Goal: Check status: Check status

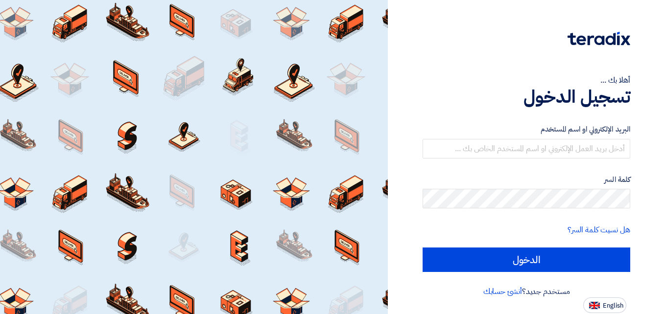
type input "[EMAIL_ADDRESS][DOMAIN_NAME]"
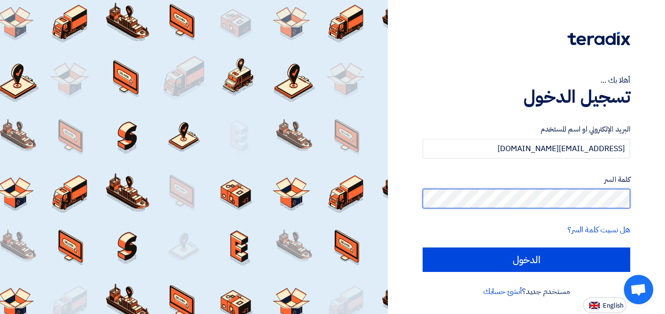
click at [423, 248] on input "الدخول" at bounding box center [527, 260] width 208 height 24
type input "Sign in"
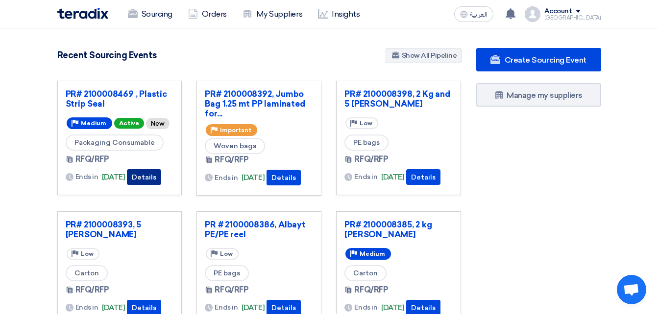
click at [149, 179] on button "Details" at bounding box center [144, 177] width 34 height 16
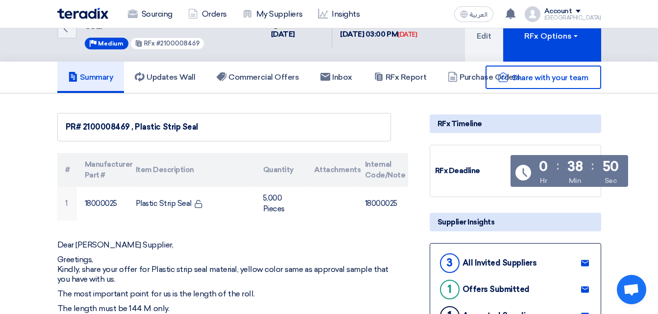
scroll to position [49, 0]
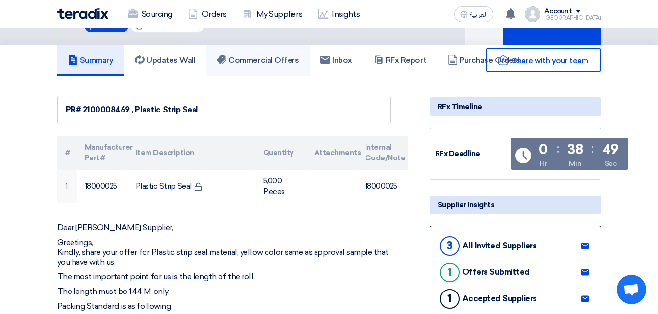
click at [252, 67] on link "Commercial Offers" at bounding box center [258, 60] width 104 height 31
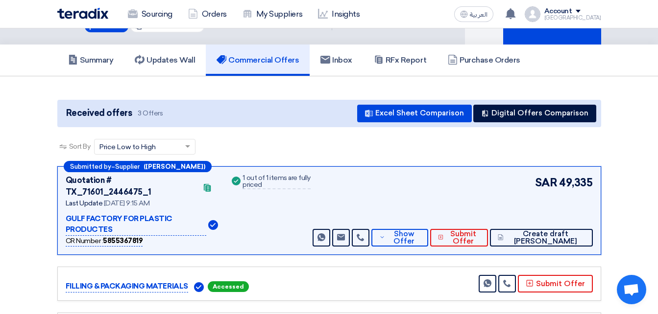
scroll to position [98, 0]
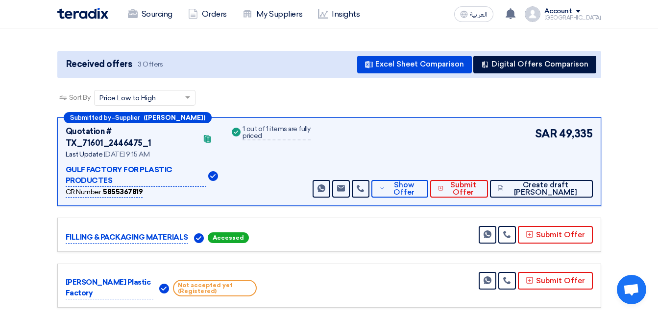
click at [116, 188] on b "5855367819" at bounding box center [123, 192] width 40 height 8
click at [403, 180] on button "Show Offer" at bounding box center [399, 189] width 56 height 18
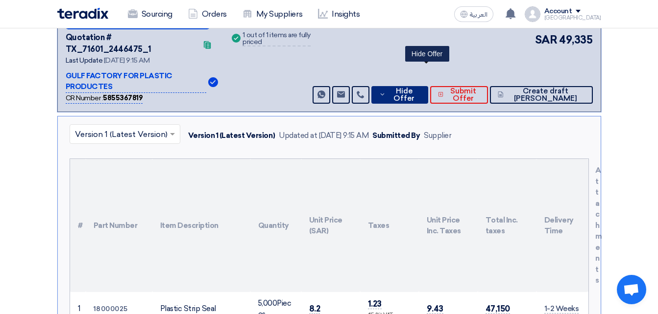
scroll to position [196, 0]
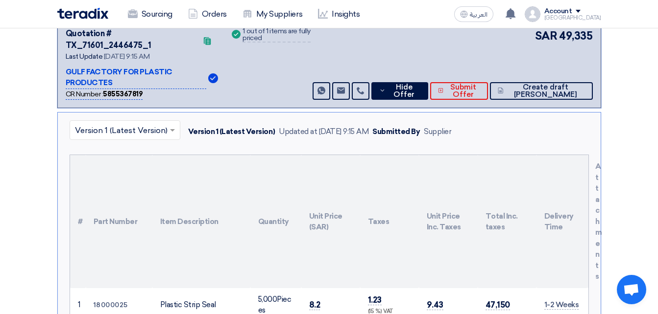
click at [133, 90] on b "5855367819" at bounding box center [123, 94] width 40 height 8
drag, startPoint x: 133, startPoint y: 73, endPoint x: 228, endPoint y: 72, distance: 95.0
click at [218, 89] on div "CR Number : 5855367819" at bounding box center [142, 94] width 153 height 11
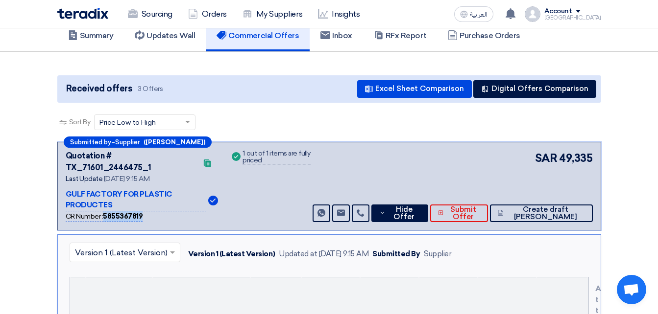
scroll to position [0, 0]
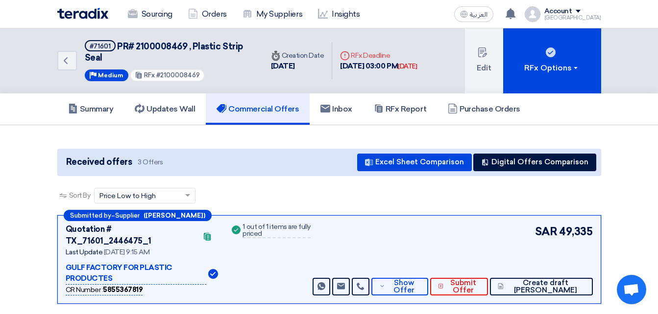
click at [125, 132] on section "Received offers 3 Offers Excel Sheet Comparison Digital Offers Comparison Sort …" at bounding box center [329, 277] width 658 height 305
click at [114, 131] on section "Received offers 3 Offers Excel Sheet Comparison Digital Offers Comparison Sort …" at bounding box center [329, 277] width 658 height 305
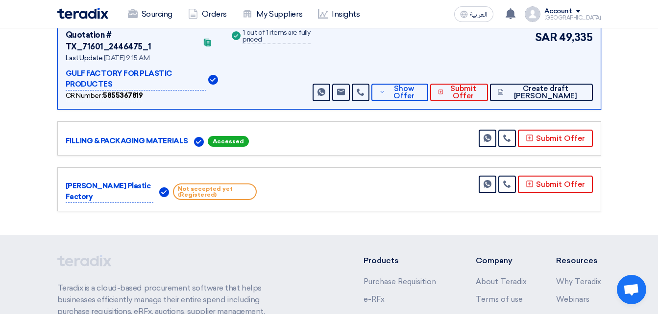
scroll to position [196, 0]
